Goal: Task Accomplishment & Management: Use online tool/utility

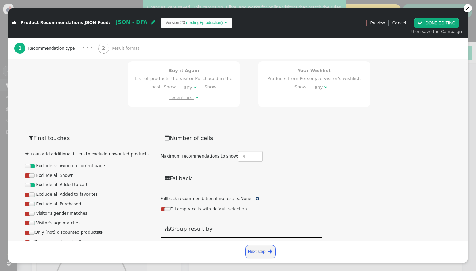
scroll to position [406, 0]
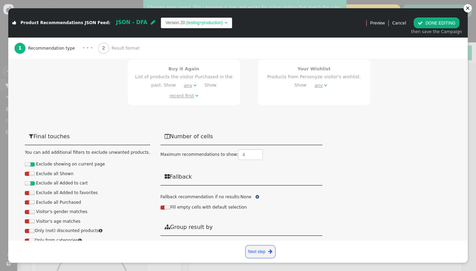
click at [164, 205] on div at bounding box center [167, 207] width 6 height 4
click at [256, 195] on span "" at bounding box center [257, 197] width 3 height 4
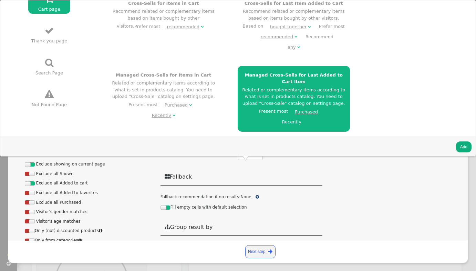
scroll to position [133, 0]
click at [464, 148] on button "Add" at bounding box center [464, 146] width 16 height 11
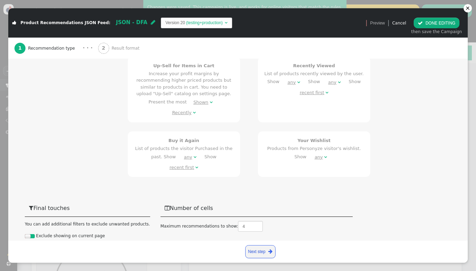
scroll to position [406, 0]
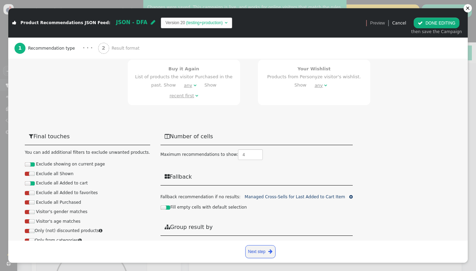
click at [442, 24] on button " DONE EDITING" at bounding box center [437, 23] width 46 height 11
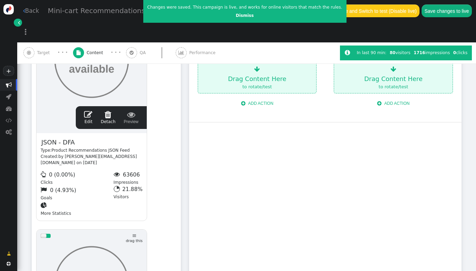
scroll to position [0, 0]
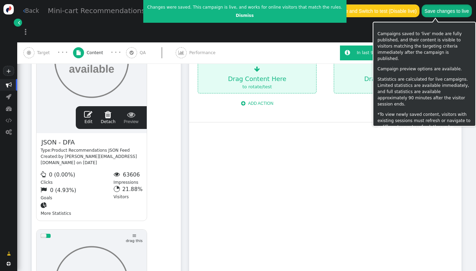
click at [435, 12] on button "Save changes to live" at bounding box center [447, 10] width 50 height 12
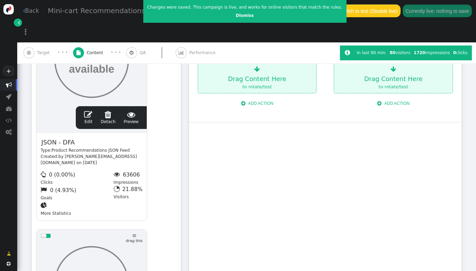
click at [88, 110] on span "" at bounding box center [88, 114] width 8 height 8
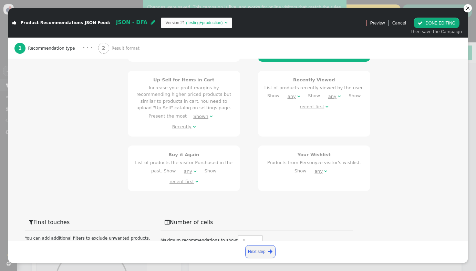
scroll to position [406, 0]
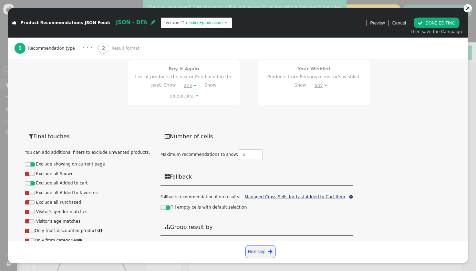
click at [310, 194] on link "Managed Cross-Sells for Last Added to Cart Item" at bounding box center [295, 196] width 101 height 5
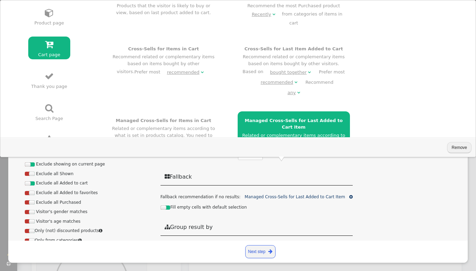
scroll to position [55, 0]
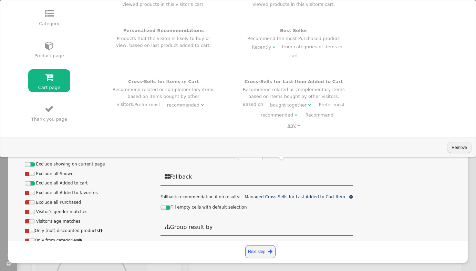
click at [168, 83] on div "Cross-Sells for Items in Cart Recommend related or complementary items based on…" at bounding box center [163, 94] width 103 height 32
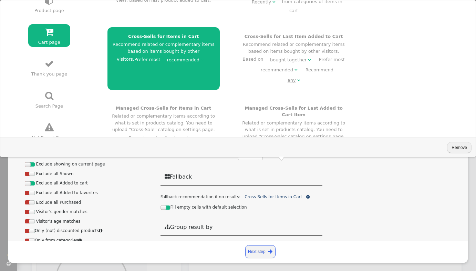
scroll to position [102, 0]
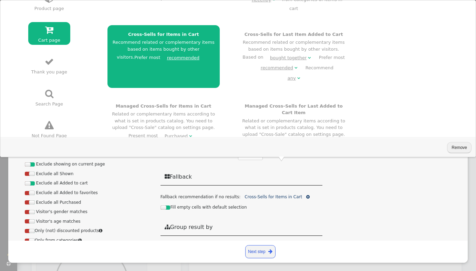
click at [158, 103] on div "Managed Cross-Sells for Items in Cart Related or complementary items according …" at bounding box center [163, 127] width 103 height 49
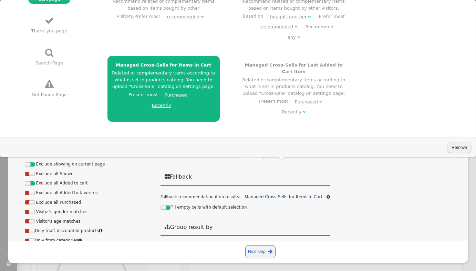
scroll to position [144, 0]
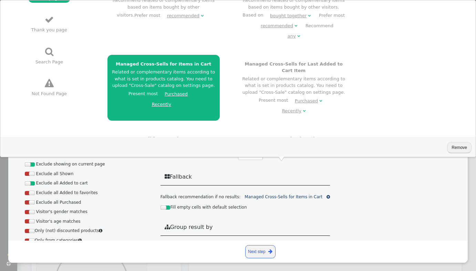
click at [403, 176] on div " Final touches You can add additional filters to exclude unwanted products. Ex…" at bounding box center [238, 199] width 427 height 143
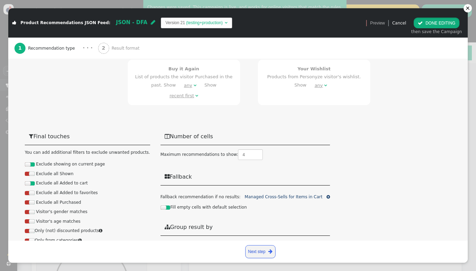
click at [434, 24] on button " DONE EDITING" at bounding box center [437, 23] width 46 height 11
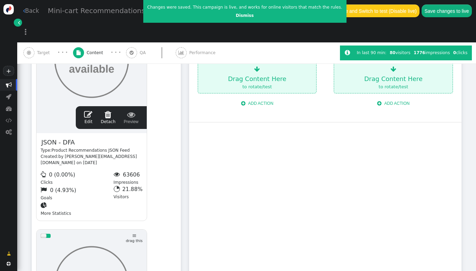
scroll to position [0, 0]
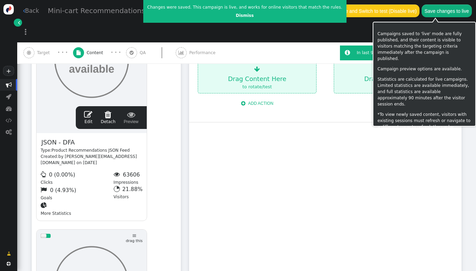
click at [433, 13] on button "Save changes to live" at bounding box center [447, 10] width 50 height 12
